Goal: Book appointment/travel/reservation

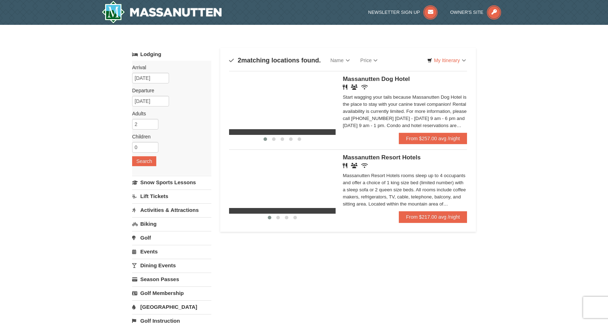
click at [367, 156] on span "Massanutten Resort Hotels" at bounding box center [382, 157] width 78 height 7
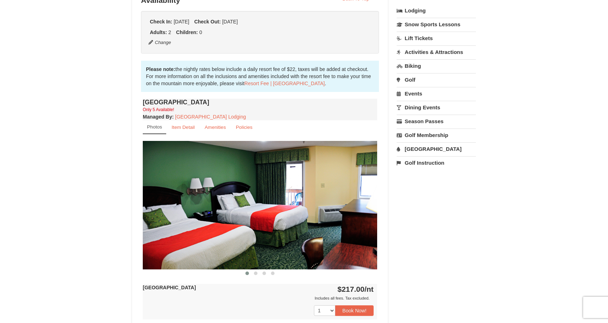
scroll to position [176, 0]
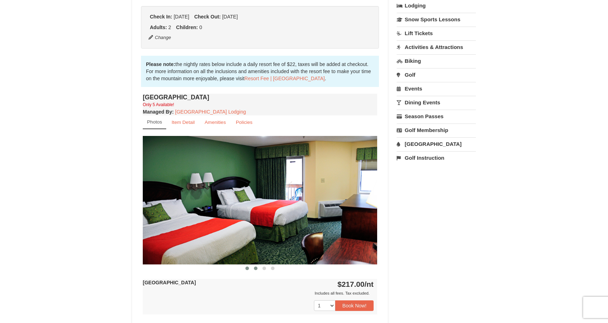
click at [255, 268] on span at bounding box center [256, 269] width 4 height 4
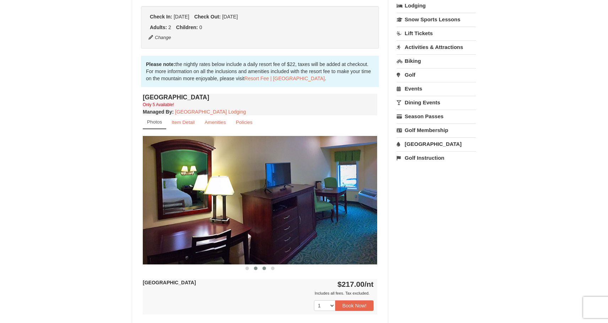
click at [262, 268] on span at bounding box center [264, 269] width 4 height 4
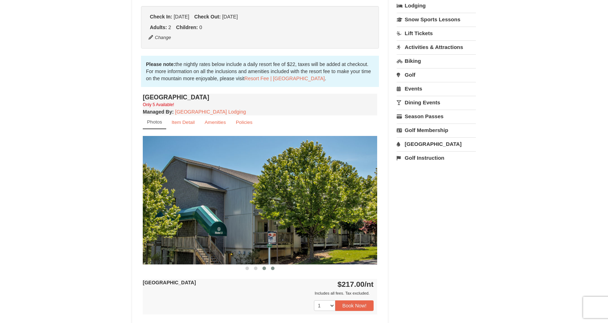
click at [272, 268] on span at bounding box center [273, 269] width 4 height 4
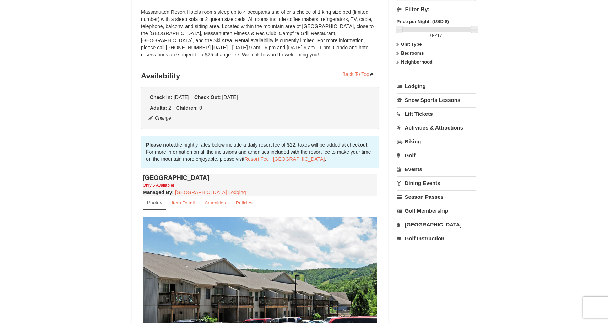
scroll to position [97, 0]
click at [433, 127] on link "Activities & Attractions" at bounding box center [436, 126] width 79 height 13
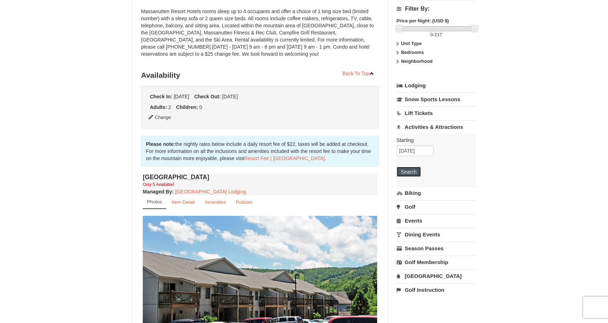
click at [414, 170] on button "Search" at bounding box center [409, 172] width 24 height 10
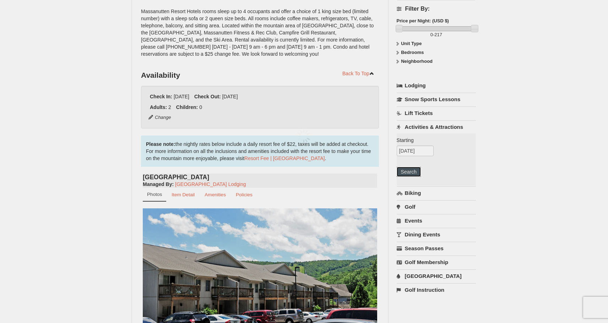
scroll to position [0, 0]
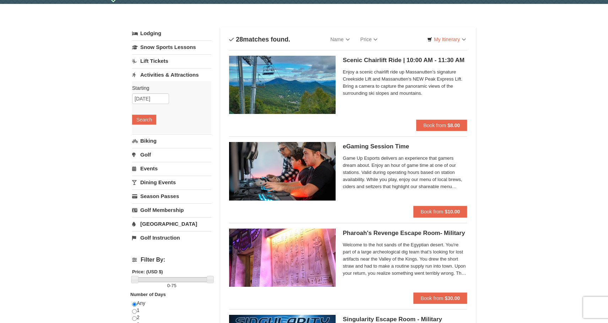
scroll to position [43, 0]
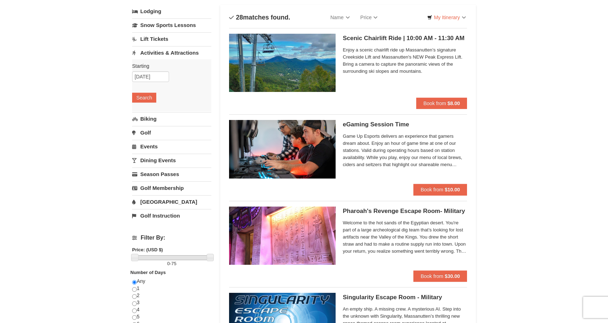
click at [148, 119] on link "Biking" at bounding box center [171, 118] width 79 height 13
click at [145, 110] on button "Search" at bounding box center [144, 112] width 24 height 10
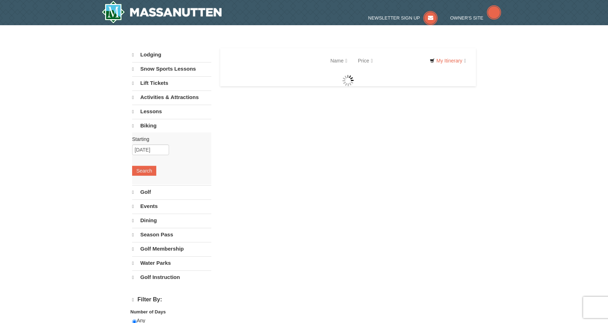
select select "10"
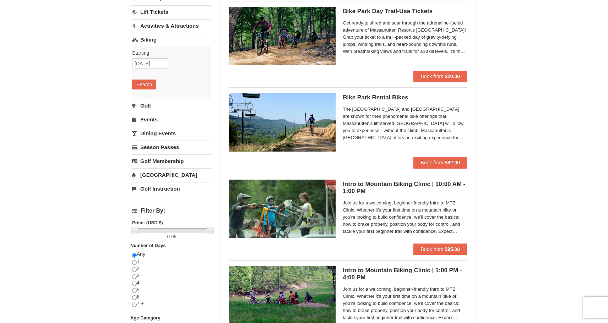
scroll to position [76, 0]
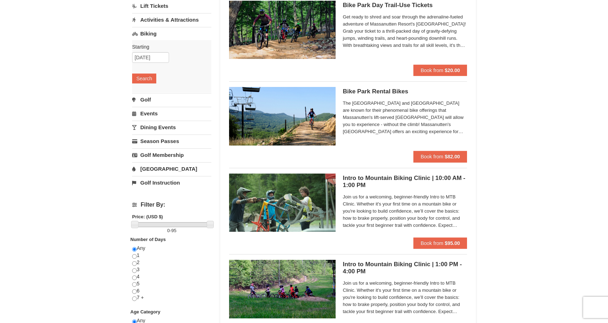
click at [155, 113] on link "Events" at bounding box center [171, 113] width 79 height 13
click at [151, 109] on button "Search" at bounding box center [144, 106] width 24 height 10
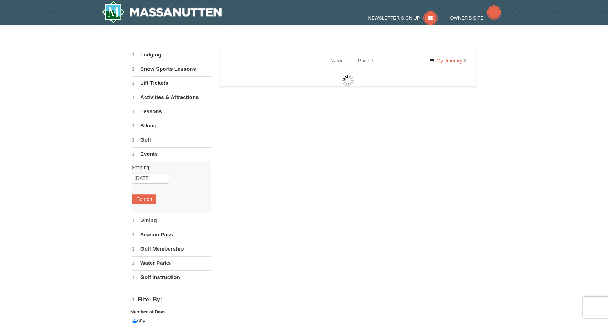
select select "10"
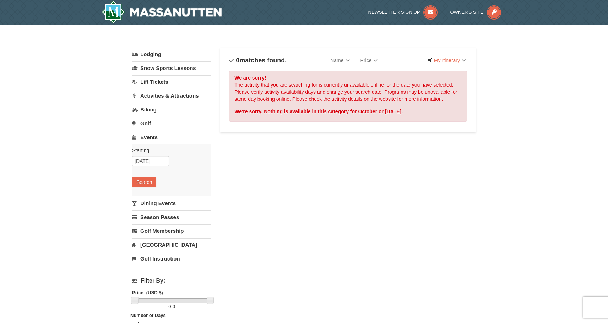
click at [174, 94] on link "Activities & Attractions" at bounding box center [171, 95] width 79 height 13
click at [140, 140] on button "Search" at bounding box center [144, 141] width 24 height 10
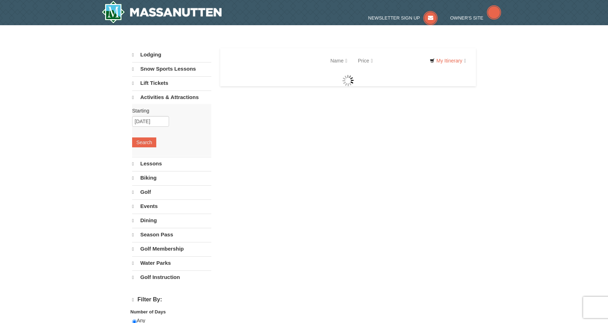
select select "10"
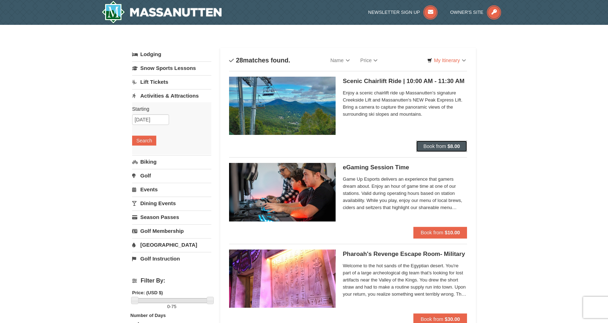
click at [437, 147] on span "Book from" at bounding box center [434, 146] width 23 height 6
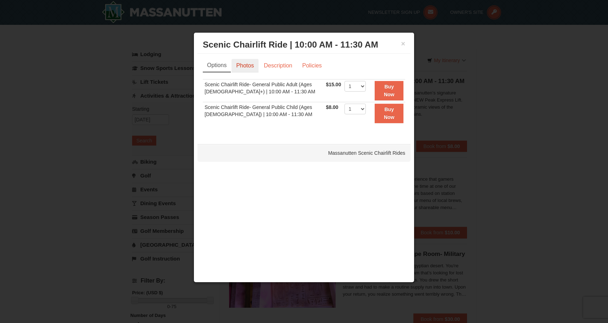
click at [249, 65] on link "Photos" at bounding box center [245, 65] width 27 height 13
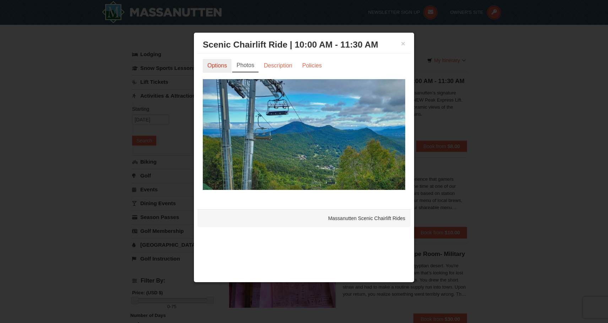
click at [224, 65] on link "Options" at bounding box center [217, 65] width 29 height 13
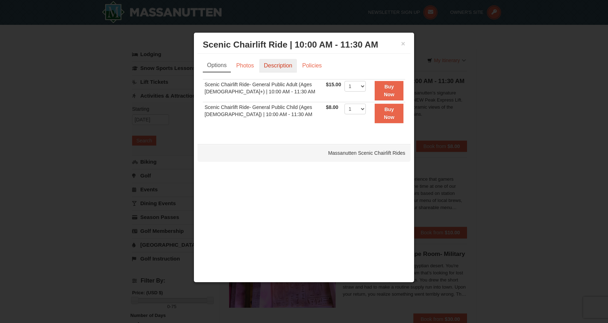
click at [268, 68] on link "Description" at bounding box center [278, 65] width 38 height 13
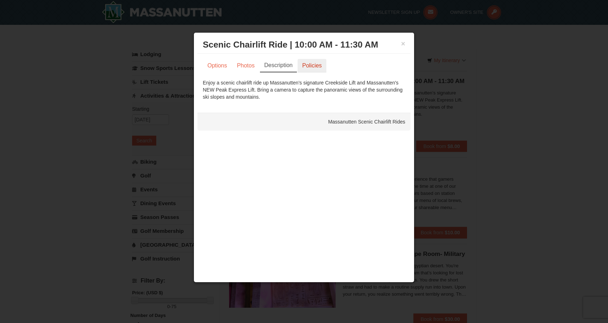
click at [312, 69] on link "Policies" at bounding box center [312, 65] width 29 height 13
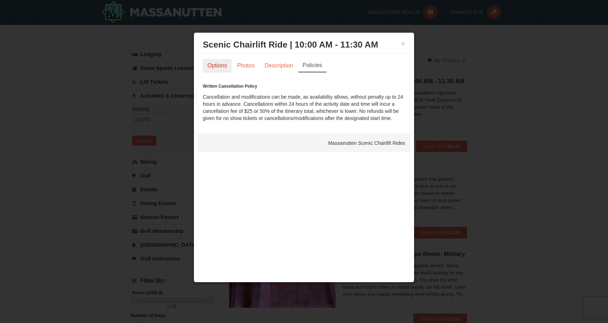
click at [220, 69] on link "Options" at bounding box center [217, 65] width 29 height 13
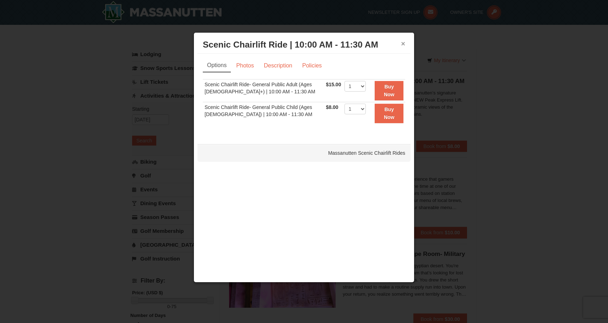
click at [402, 45] on button "×" at bounding box center [403, 43] width 4 height 7
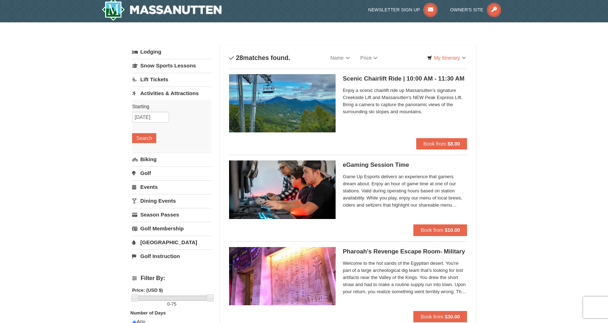
scroll to position [6, 0]
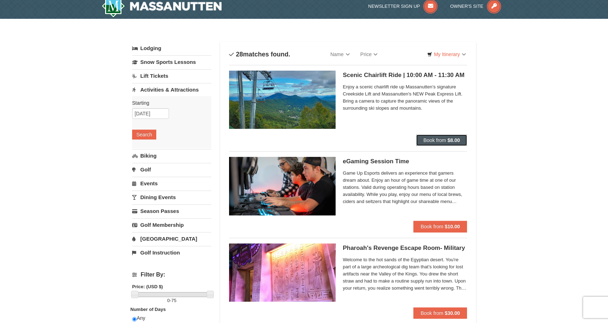
click at [439, 138] on span "Book from" at bounding box center [434, 140] width 23 height 6
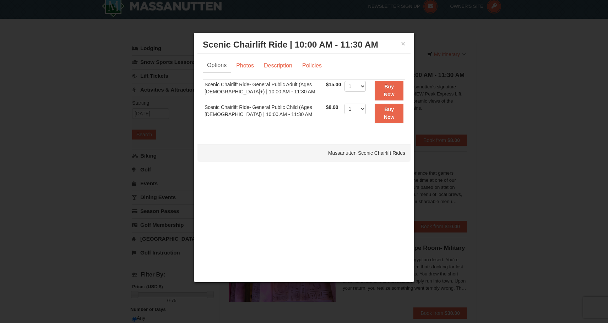
click at [407, 44] on div "× Scenic Chairlift Ride | 10:00 AM - 11:30 AM Massanutten Scenic Chairlift Rides" at bounding box center [303, 44] width 213 height 17
click at [402, 43] on button "×" at bounding box center [403, 43] width 4 height 7
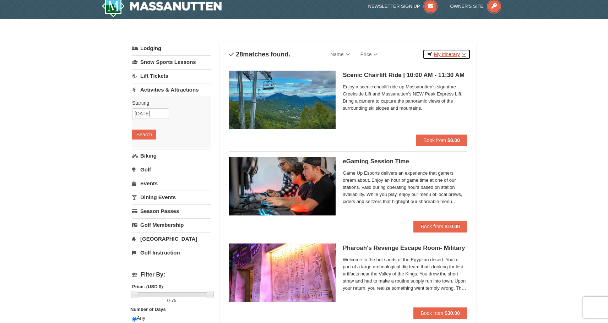
click at [453, 54] on link "My Itinerary" at bounding box center [447, 54] width 48 height 11
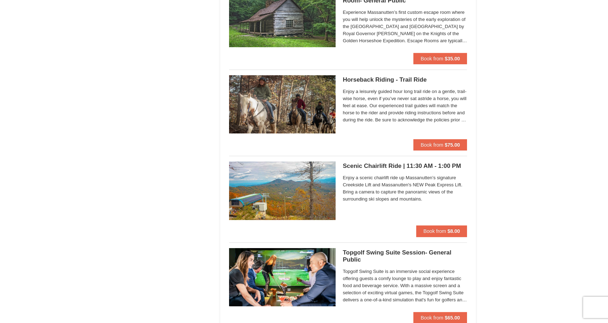
scroll to position [865, 0]
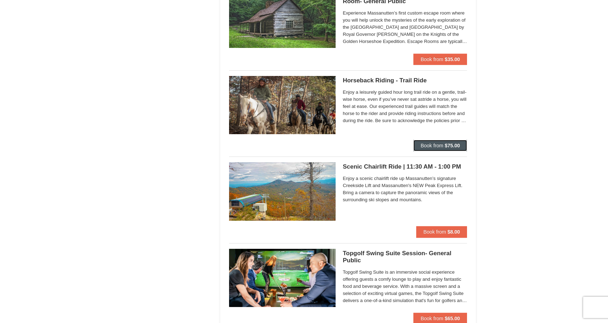
click at [431, 144] on span "Book from" at bounding box center [431, 146] width 23 height 6
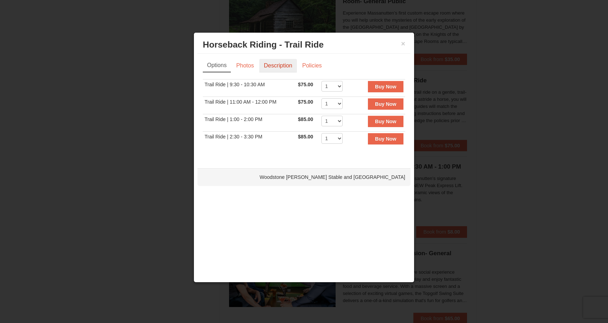
click at [280, 70] on link "Description" at bounding box center [278, 65] width 38 height 13
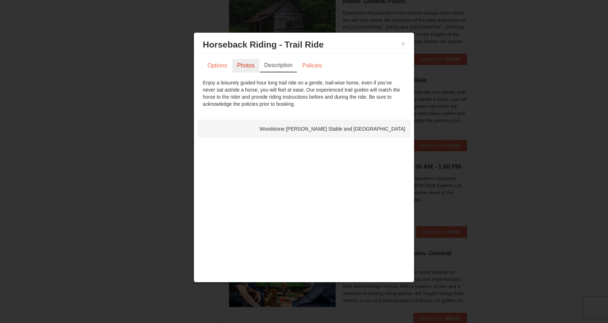
click at [245, 61] on link "Photos" at bounding box center [245, 65] width 27 height 13
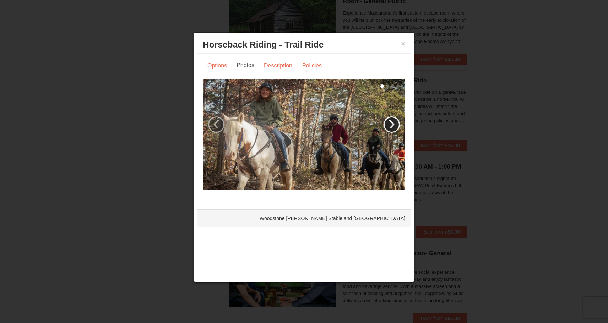
click at [396, 121] on link "›" at bounding box center [392, 124] width 16 height 16
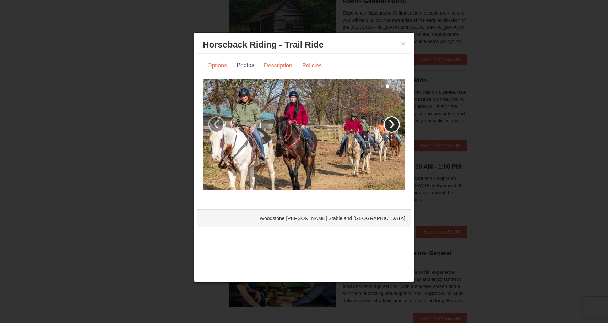
click at [394, 120] on link "›" at bounding box center [392, 124] width 16 height 16
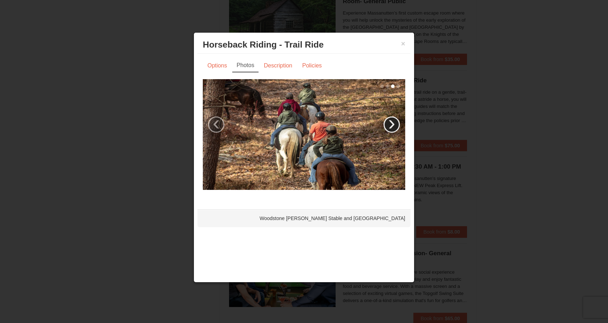
click at [394, 120] on link "›" at bounding box center [392, 124] width 16 height 16
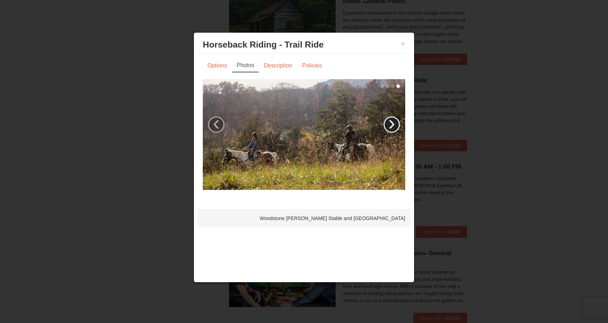
click at [394, 120] on link "›" at bounding box center [392, 124] width 16 height 16
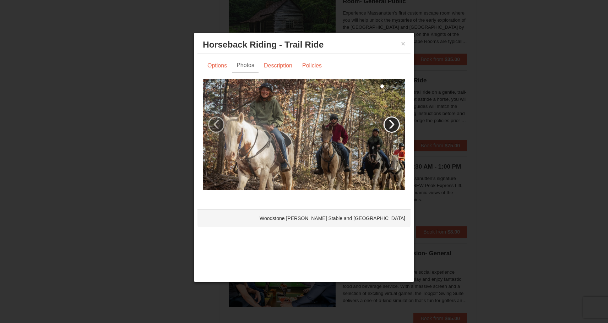
click at [394, 120] on link "›" at bounding box center [392, 124] width 16 height 16
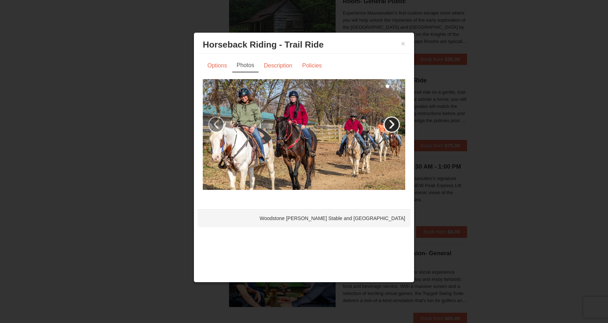
click at [394, 120] on link "›" at bounding box center [392, 124] width 16 height 16
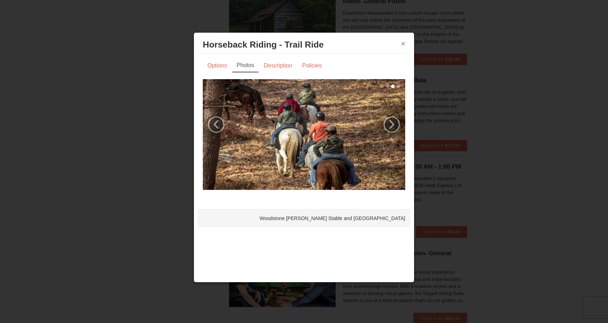
click at [401, 44] on button "×" at bounding box center [403, 43] width 4 height 7
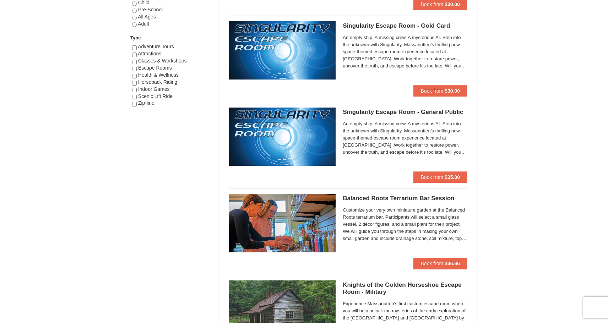
scroll to position [313, 0]
